Goal: Task Accomplishment & Management: Complete application form

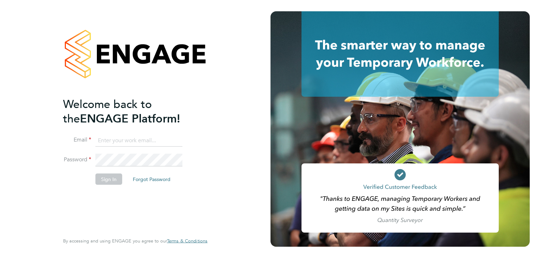
click at [106, 144] on input at bounding box center [139, 140] width 87 height 13
type input "s"
type input "[EMAIL_ADDRESS][DOMAIN_NAME]"
click at [104, 177] on button "Sign In" at bounding box center [109, 178] width 27 height 11
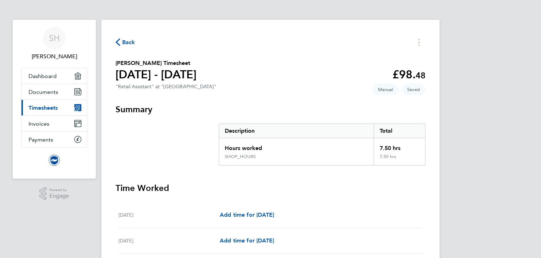
click at [353, 68] on section "[PERSON_NAME] Timesheet [DATE] - [DATE] £98. 48 "Retail Assistant" at "[GEOGRAP…" at bounding box center [271, 75] width 310 height 33
click at [391, 152] on div "7.50 hrs" at bounding box center [399, 146] width 51 height 16
click at [382, 104] on h3 "Summary" at bounding box center [271, 109] width 310 height 11
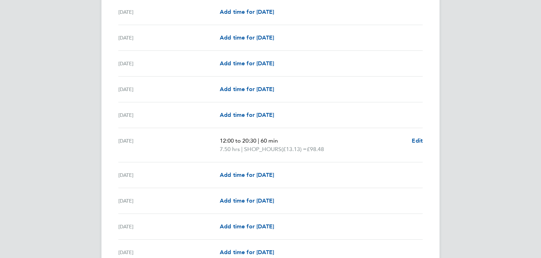
scroll to position [204, 0]
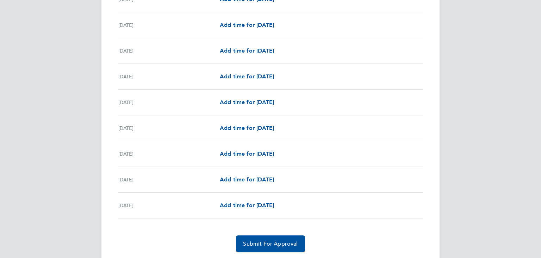
scroll to position [785, 0]
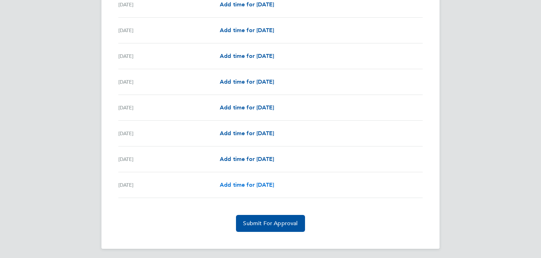
click at [274, 181] on span "Add time for [DATE]" at bounding box center [247, 184] width 54 height 7
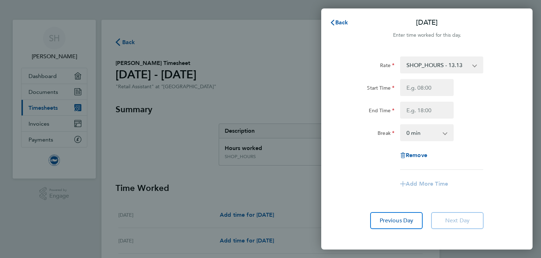
click at [412, 96] on div "Start Time End Time" at bounding box center [427, 98] width 178 height 39
click at [413, 93] on input "Start Time" at bounding box center [427, 87] width 54 height 17
type input "11:00"
click at [419, 112] on input "End Time" at bounding box center [427, 110] width 54 height 17
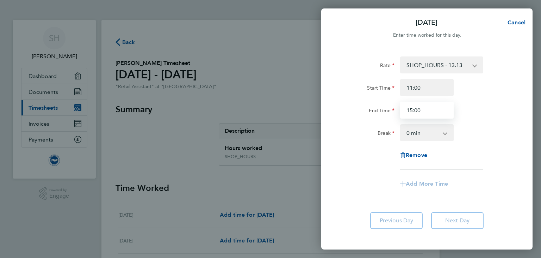
type input "15:00"
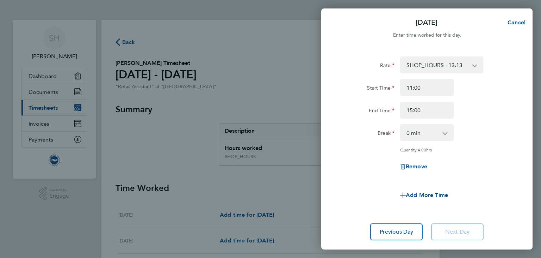
click at [412, 202] on div "Rate SHOP_HOURS - 13.13 Start Time 11:00 End Time 15:00 Break 0 min 15 min 30 m…" at bounding box center [427, 148] width 212 height 201
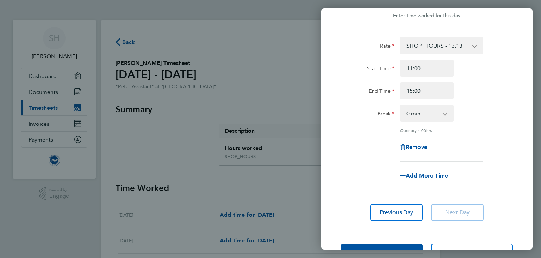
scroll to position [21, 0]
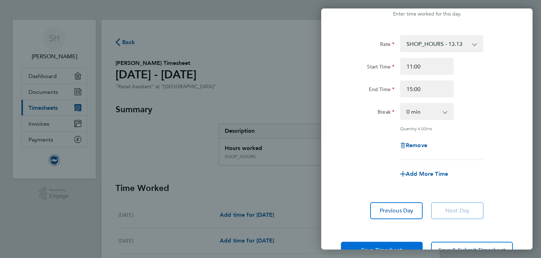
click at [388, 243] on button "Save Timesheet" at bounding box center [382, 249] width 82 height 17
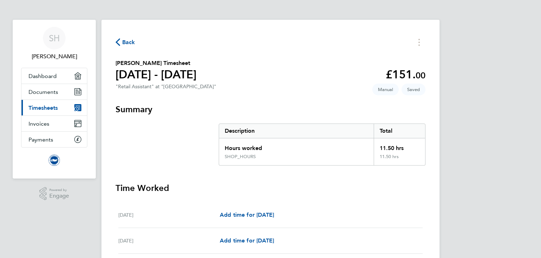
click at [404, 106] on h3 "Summary" at bounding box center [271, 109] width 310 height 11
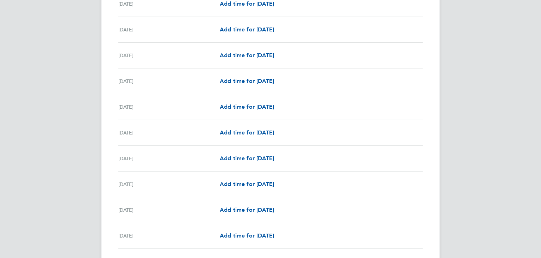
scroll to position [521, 0]
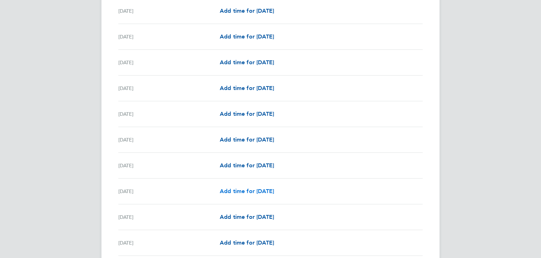
click at [274, 189] on span "Add time for [DATE]" at bounding box center [247, 191] width 54 height 7
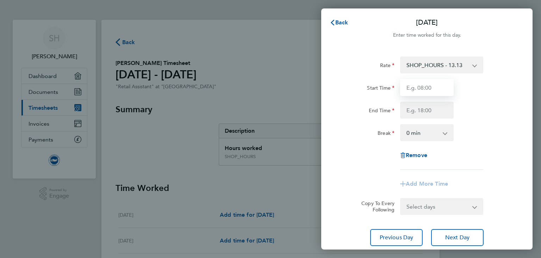
click at [425, 91] on input "Start Time" at bounding box center [427, 87] width 54 height 17
type input "11:30"
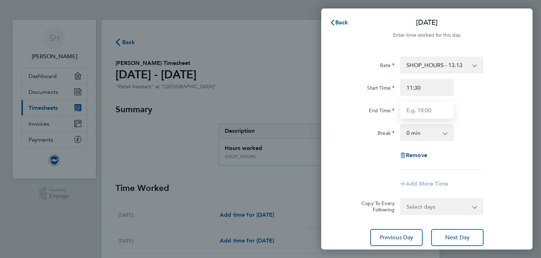
click at [424, 108] on input "End Time" at bounding box center [427, 110] width 54 height 17
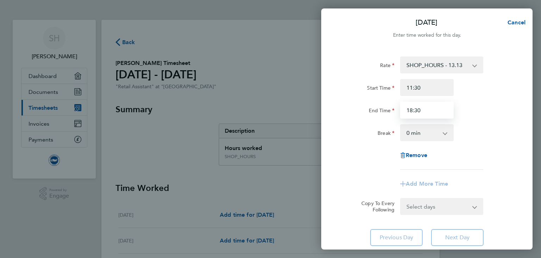
type input "18:30"
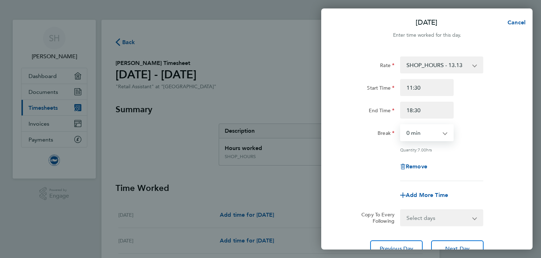
select select "60"
click option "60 min" at bounding box center [0, 0] width 0 height 0
click at [482, 167] on div "Remove" at bounding box center [427, 166] width 178 height 17
click at [534, 138] on div "[DATE] Cancel Enter time worked for this day. Rate SHOP_HOURS - 13.13 Start Tim…" at bounding box center [270, 129] width 541 height 258
click at [528, 142] on div "Rate SHOP_HOURS - 13.13 Start Time 11:30 End Time 18:30 Break 0 min 15 min 30 m…" at bounding box center [427, 156] width 212 height 217
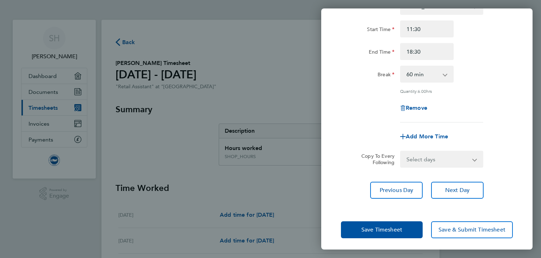
scroll to position [59, 0]
click at [397, 233] on button "Save Timesheet" at bounding box center [382, 228] width 82 height 17
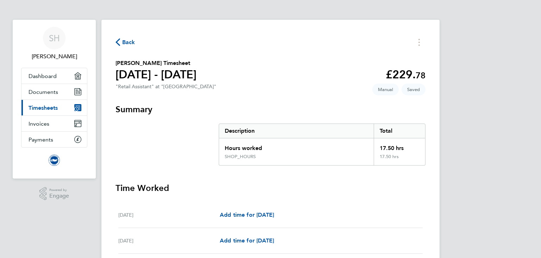
click at [409, 188] on h3 "Time Worked" at bounding box center [271, 187] width 310 height 11
click at [385, 60] on section "[PERSON_NAME] Timesheet [DATE] - [DATE] £229. 78 "Retail Assistant" at "[GEOGRA…" at bounding box center [271, 75] width 310 height 33
click at [352, 60] on section "[PERSON_NAME] Timesheet [DATE] - [DATE] £229. 78 "Retail Assistant" at "[GEOGRA…" at bounding box center [271, 75] width 310 height 33
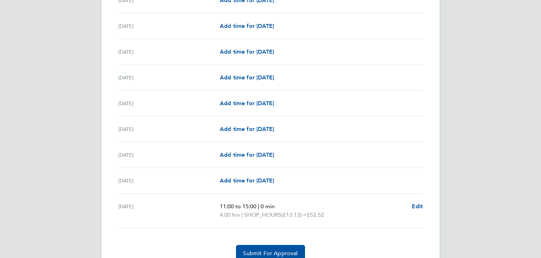
scroll to position [802, 0]
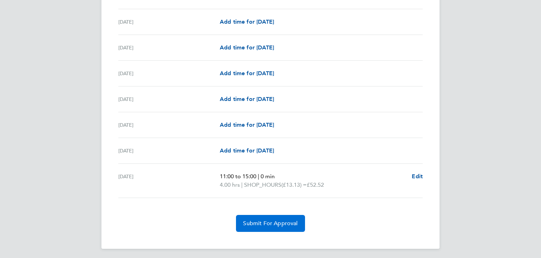
click at [299, 223] on button "Submit For Approval" at bounding box center [270, 223] width 69 height 17
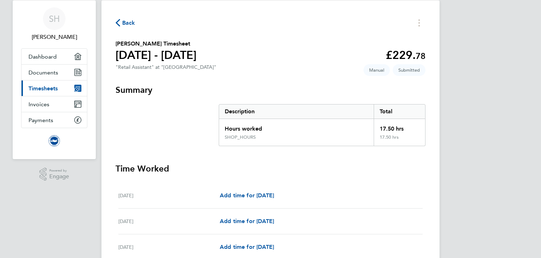
scroll to position [0, 0]
